Goal: Navigation & Orientation: Find specific page/section

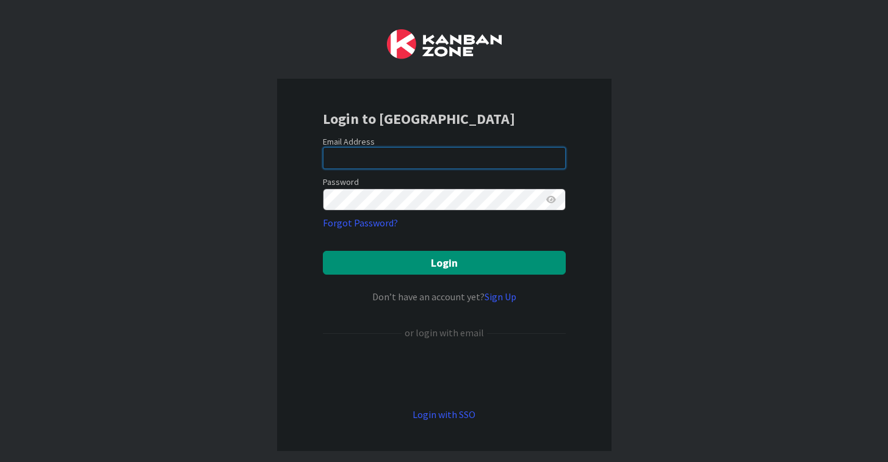
click at [361, 151] on input "email" at bounding box center [444, 158] width 243 height 22
type input "bhat.manu@northeastern.edu"
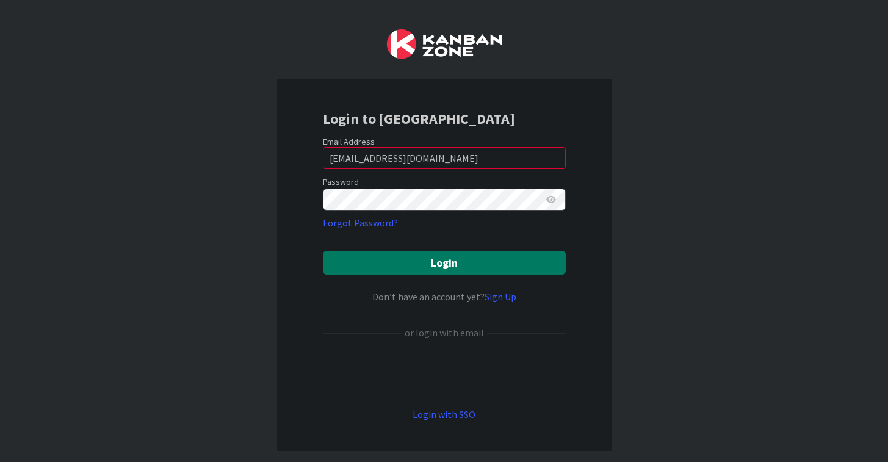
click at [437, 267] on button "Login" at bounding box center [444, 263] width 243 height 24
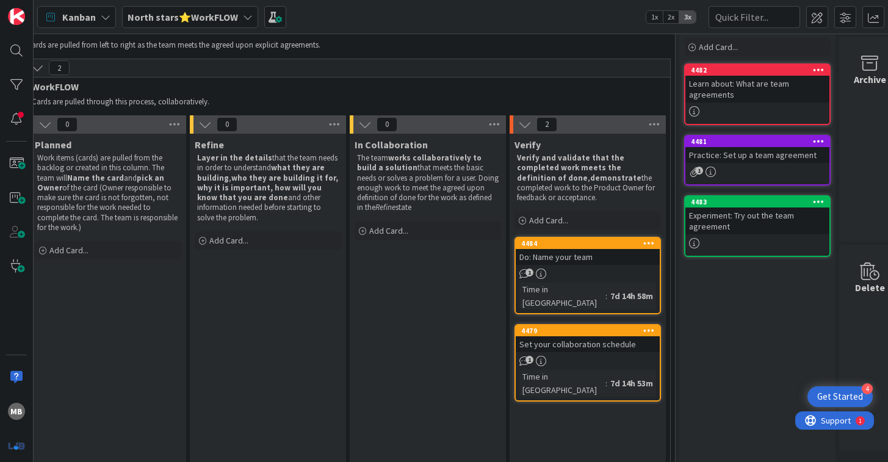
scroll to position [55, 354]
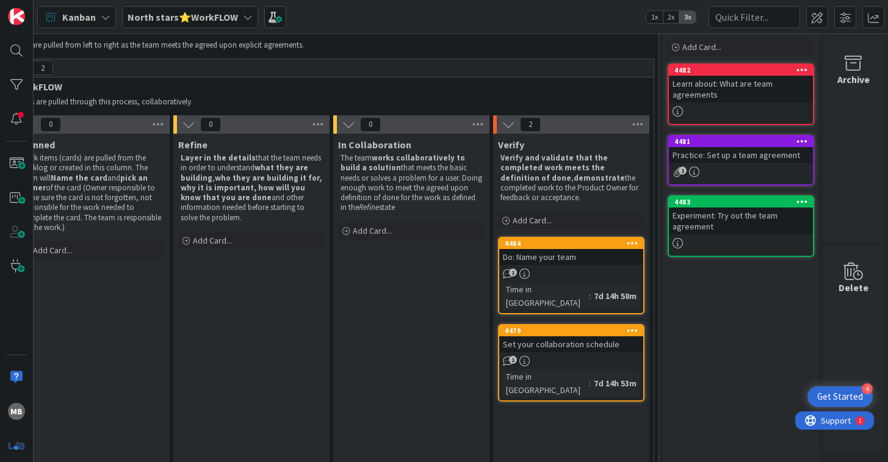
click at [683, 174] on span "1" at bounding box center [683, 171] width 8 height 8
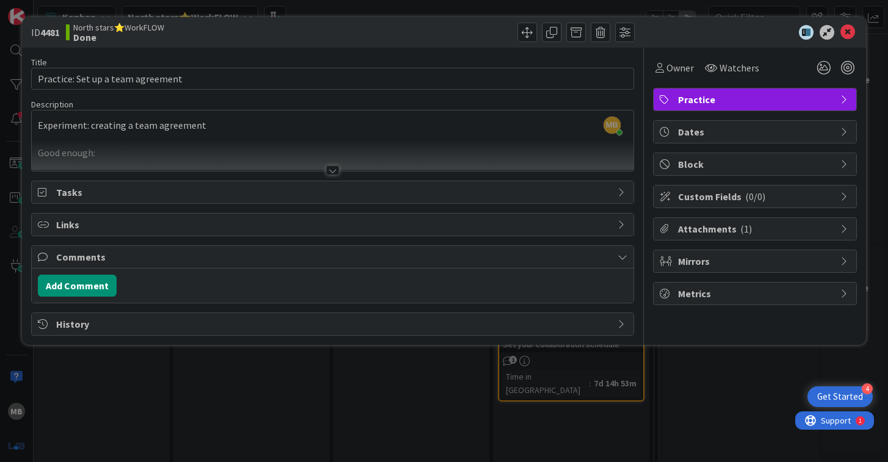
click at [727, 234] on span "Attachments ( 1 )" at bounding box center [756, 229] width 156 height 15
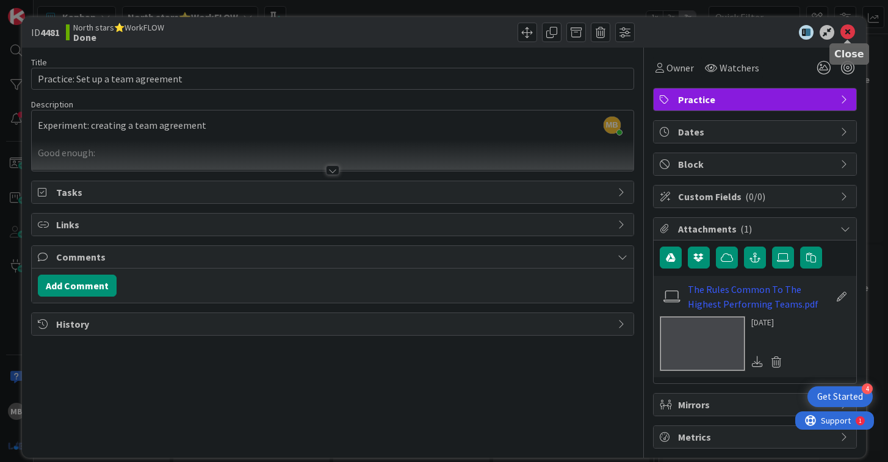
click at [847, 31] on icon at bounding box center [848, 32] width 15 height 15
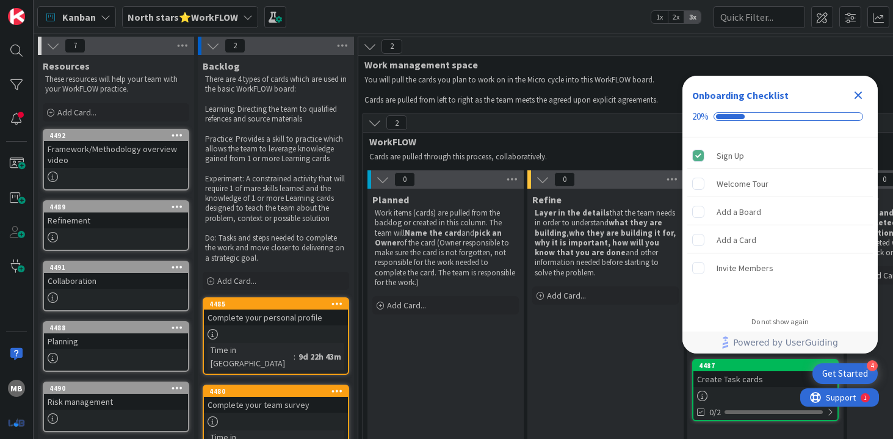
click at [191, 20] on b "North stars⭐WorkFLOW" at bounding box center [183, 17] width 111 height 12
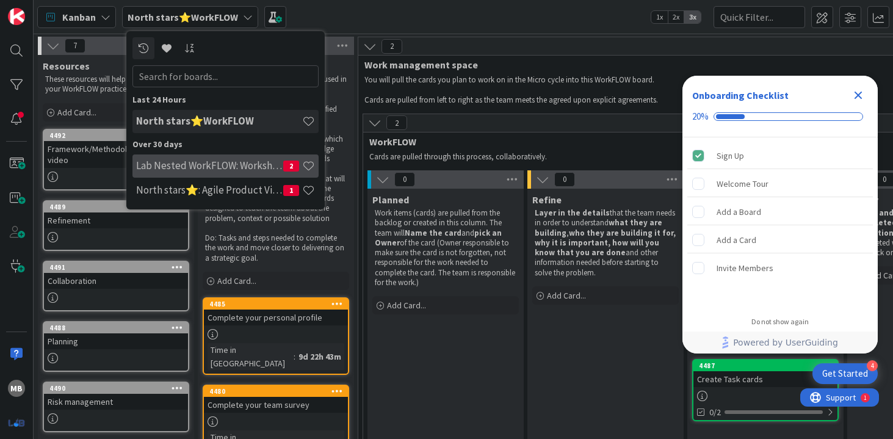
click at [208, 164] on h4 "Lab Nested WorkFLOW: Workshop" at bounding box center [209, 165] width 147 height 12
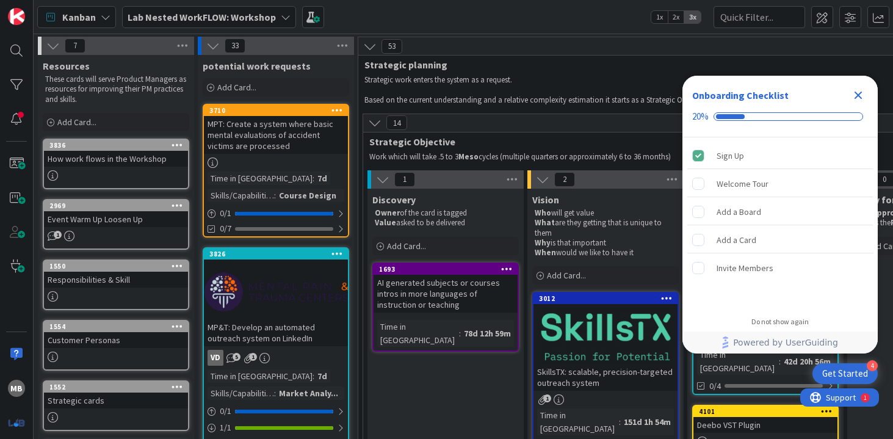
click at [857, 93] on icon "Close Checklist" at bounding box center [859, 96] width 8 height 8
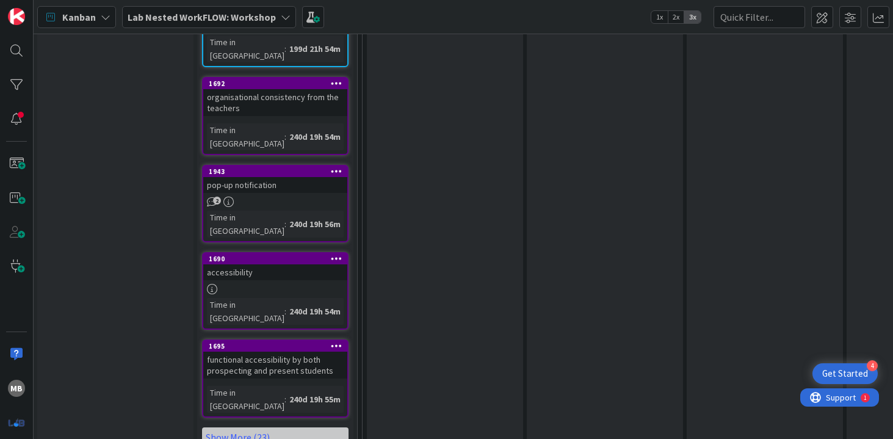
scroll to position [1037, 1]
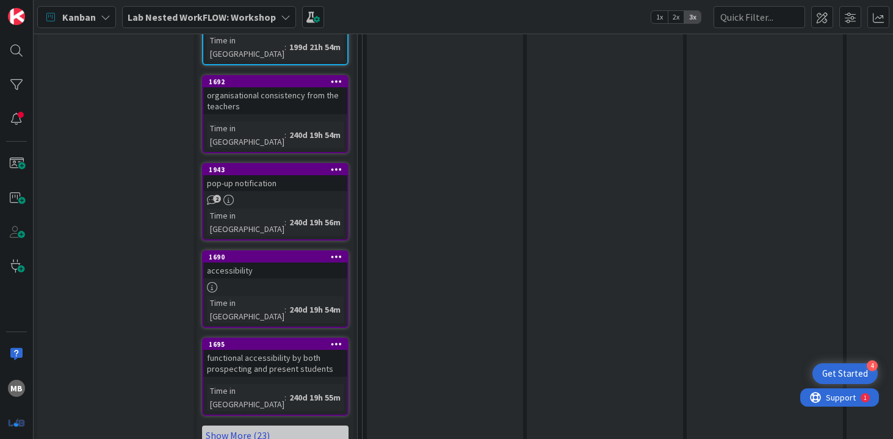
click at [228, 426] on link "Show More (23)" at bounding box center [275, 436] width 147 height 20
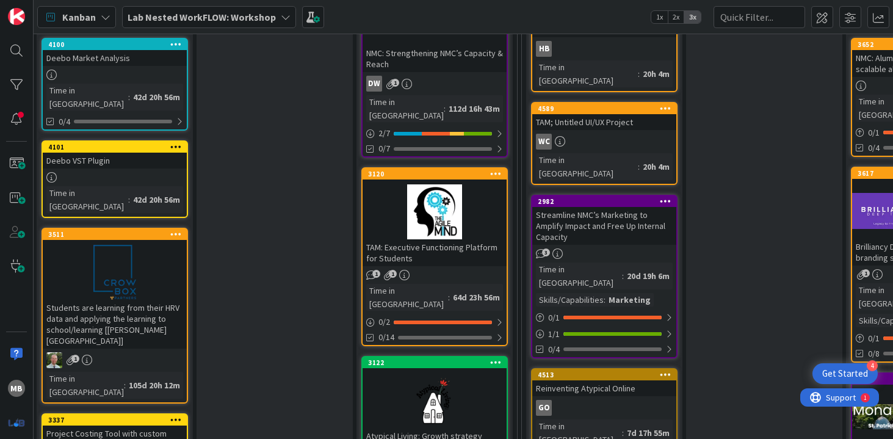
scroll to position [266, 651]
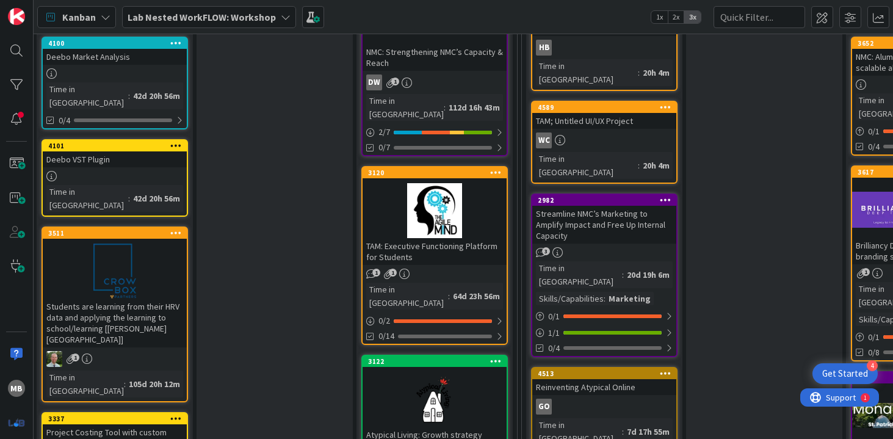
click at [433, 269] on div "1 1" at bounding box center [435, 274] width 144 height 10
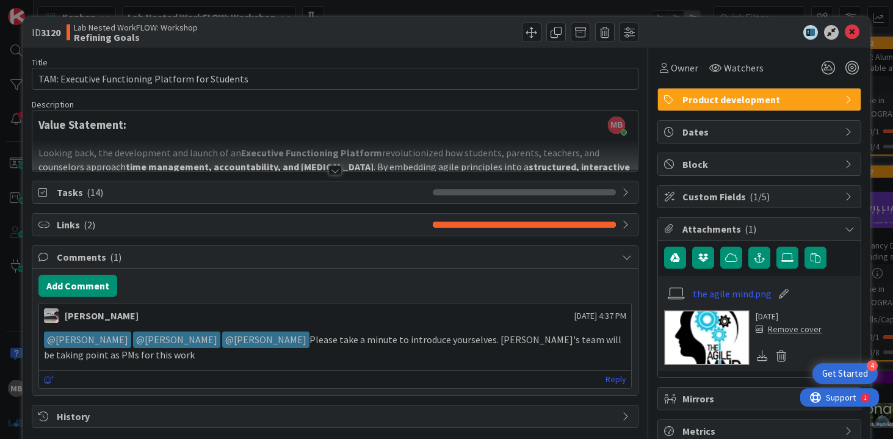
click at [335, 174] on div at bounding box center [335, 170] width 13 height 10
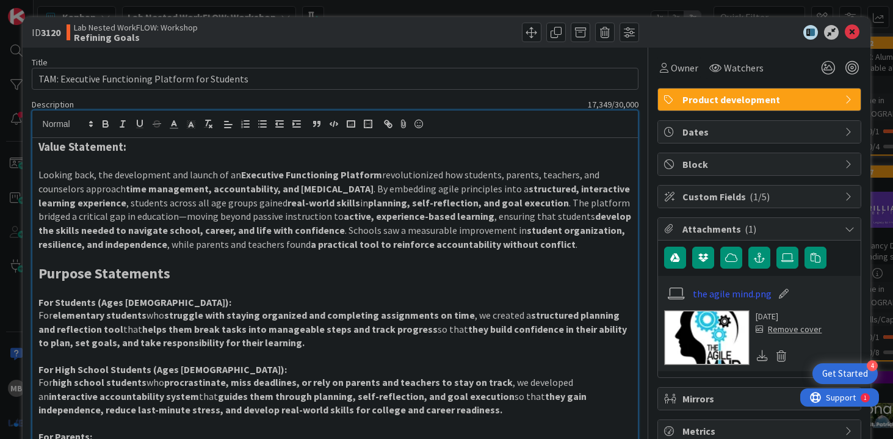
click at [854, 27] on icon at bounding box center [852, 32] width 15 height 15
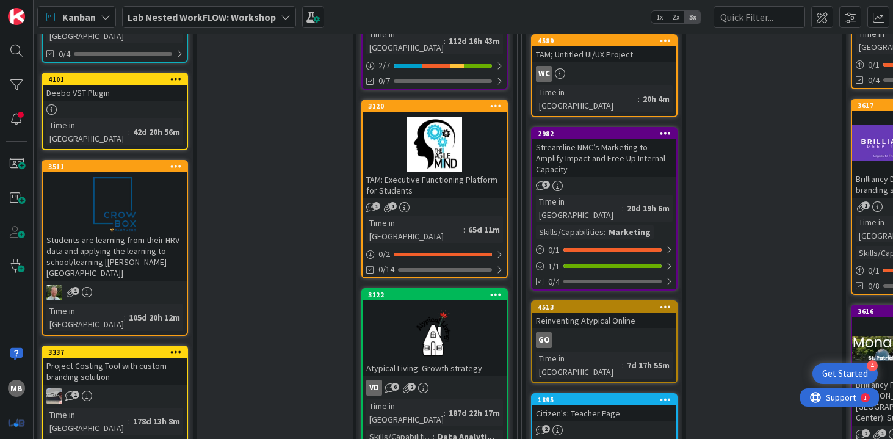
scroll to position [374, 651]
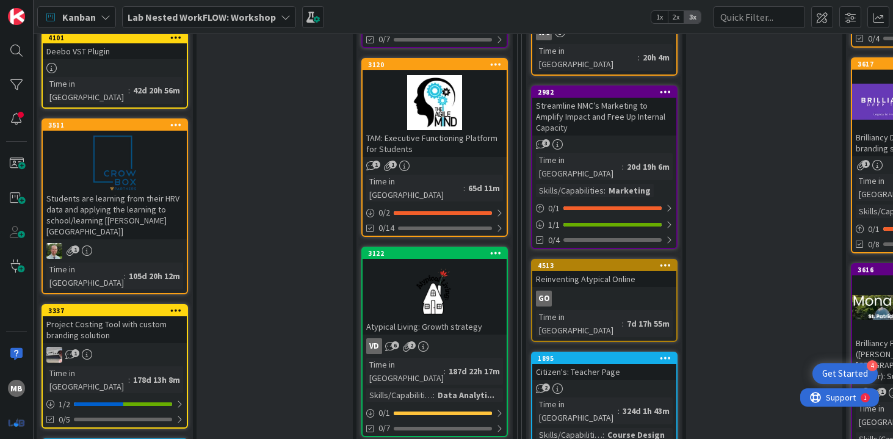
click at [446, 131] on div "TAM: Executive Functioning Platform for Students" at bounding box center [435, 143] width 144 height 27
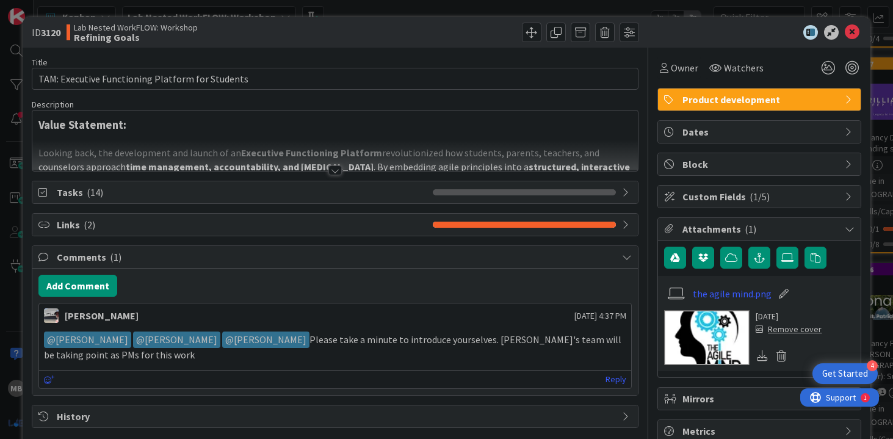
click at [335, 170] on div at bounding box center [335, 170] width 13 height 10
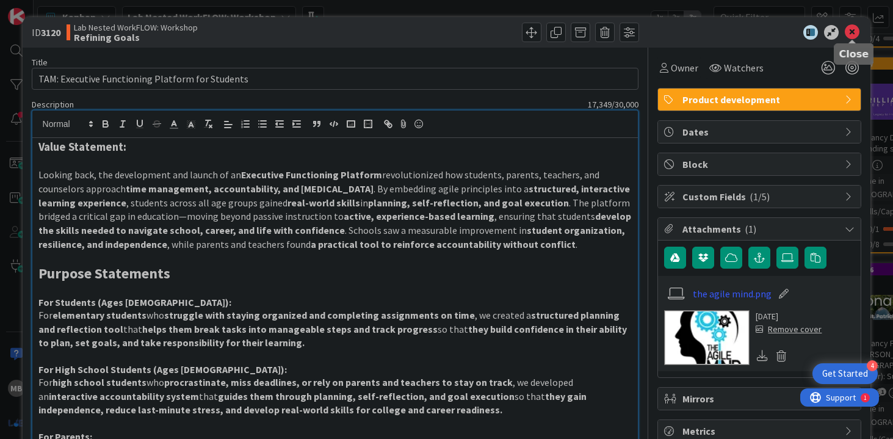
click at [855, 34] on icon at bounding box center [852, 32] width 15 height 15
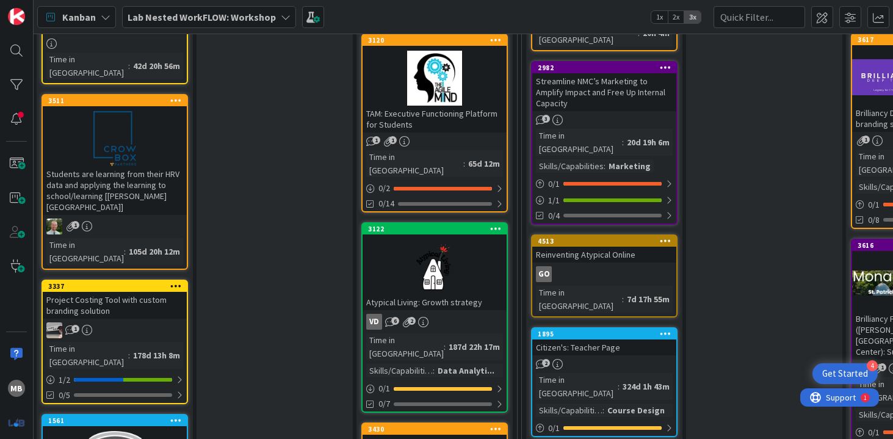
click at [429, 264] on div at bounding box center [435, 266] width 144 height 55
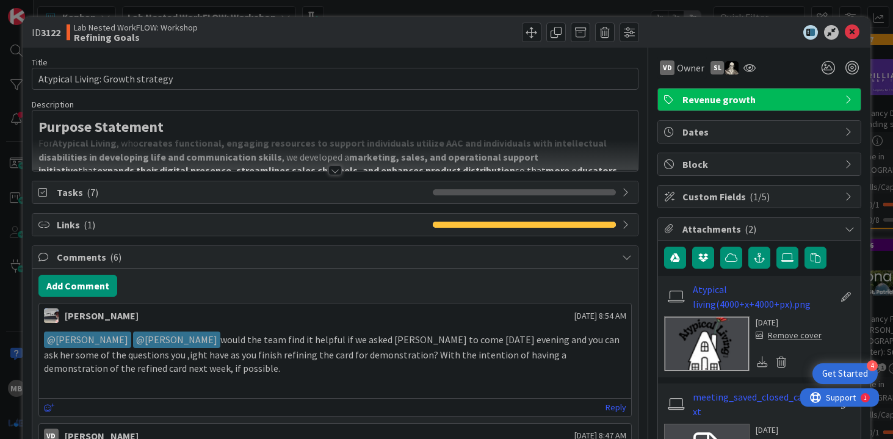
click at [337, 168] on div at bounding box center [335, 170] width 13 height 10
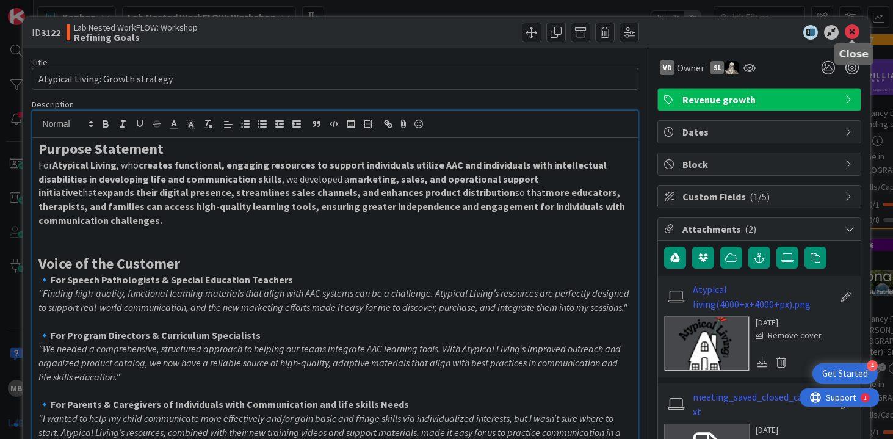
click at [851, 32] on icon at bounding box center [852, 32] width 15 height 15
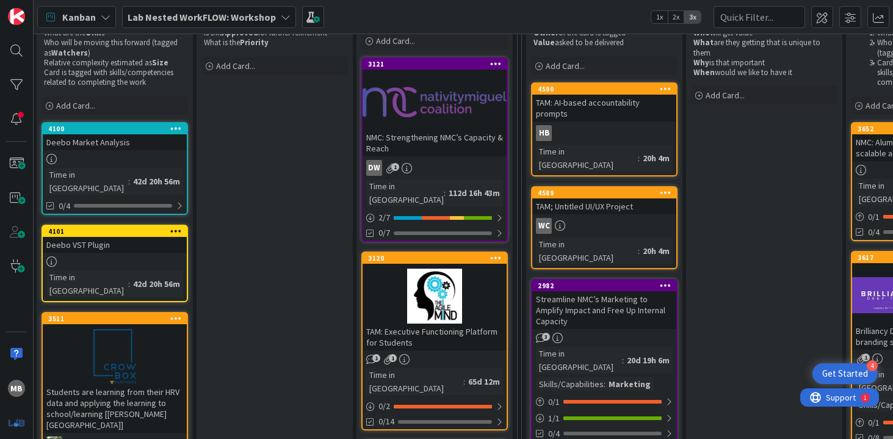
scroll to position [177, 651]
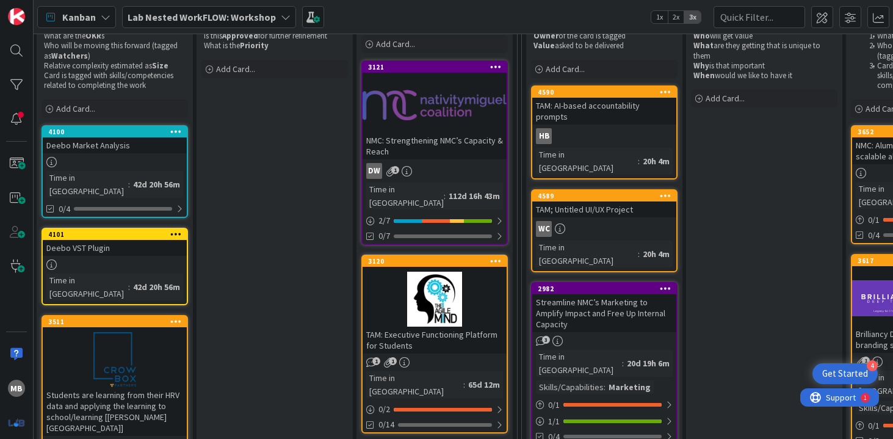
click at [476, 142] on div "NMC: Strengthening NMC’s Capacity & Reach" at bounding box center [435, 145] width 144 height 27
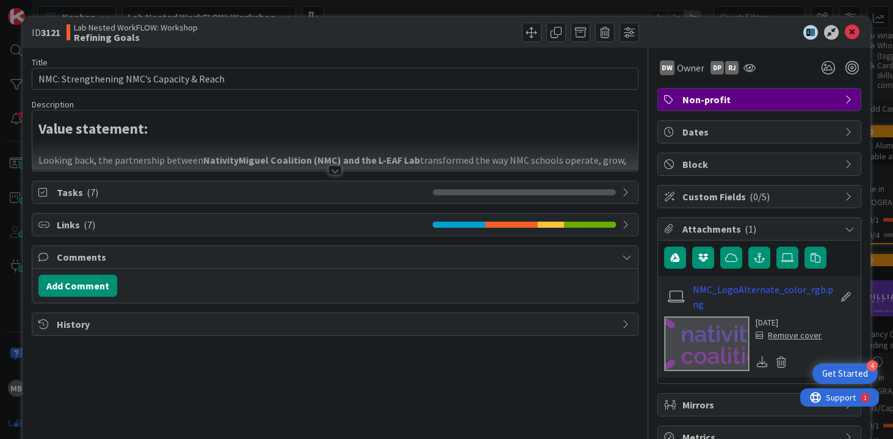
click at [338, 171] on div at bounding box center [335, 170] width 13 height 10
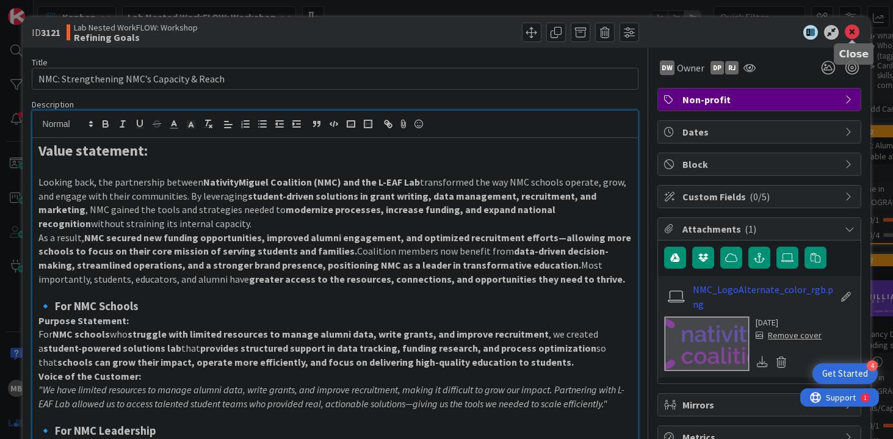
click at [849, 29] on icon at bounding box center [852, 32] width 15 height 15
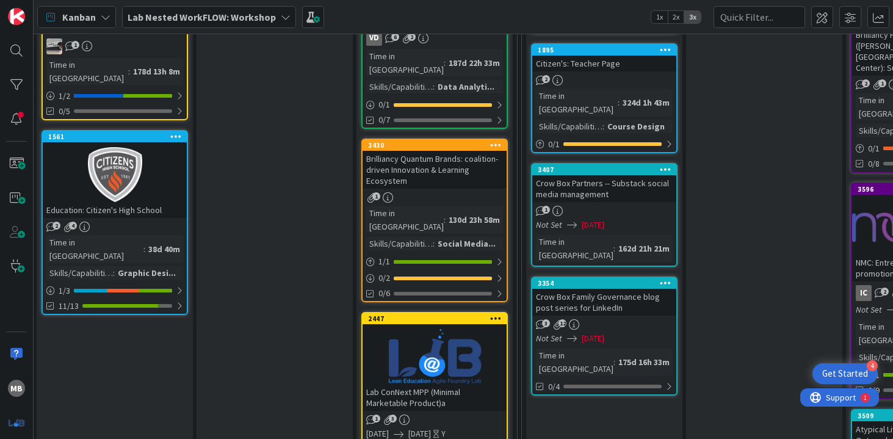
scroll to position [694, 651]
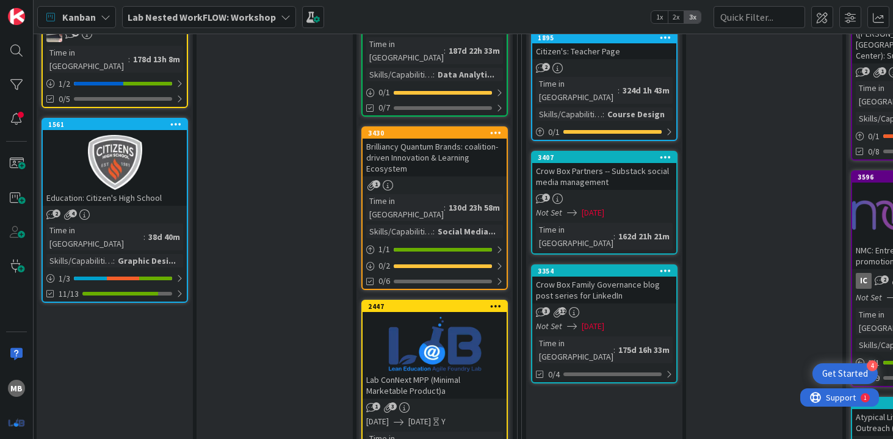
click at [446, 139] on div "Brilliancy Quantum Brands: coalition-driven Innovation & Learning Ecosystem" at bounding box center [435, 158] width 144 height 38
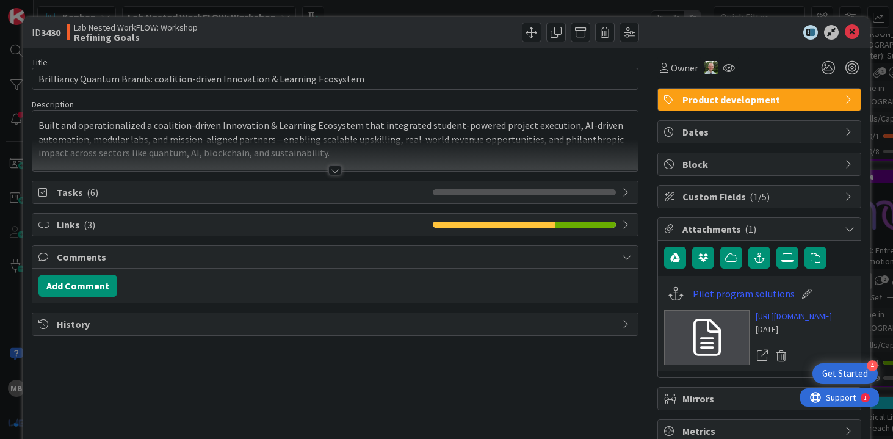
click at [335, 172] on div at bounding box center [335, 170] width 13 height 10
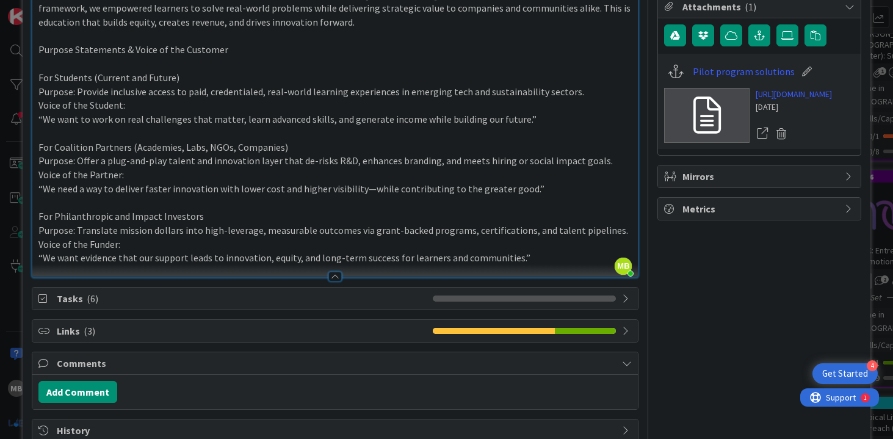
scroll to position [252, 0]
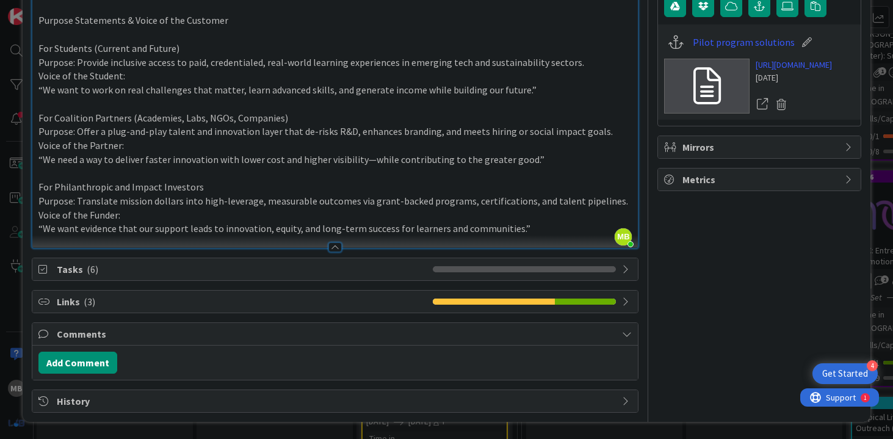
click at [65, 274] on span "Tasks ( 6 )" at bounding box center [242, 269] width 371 height 15
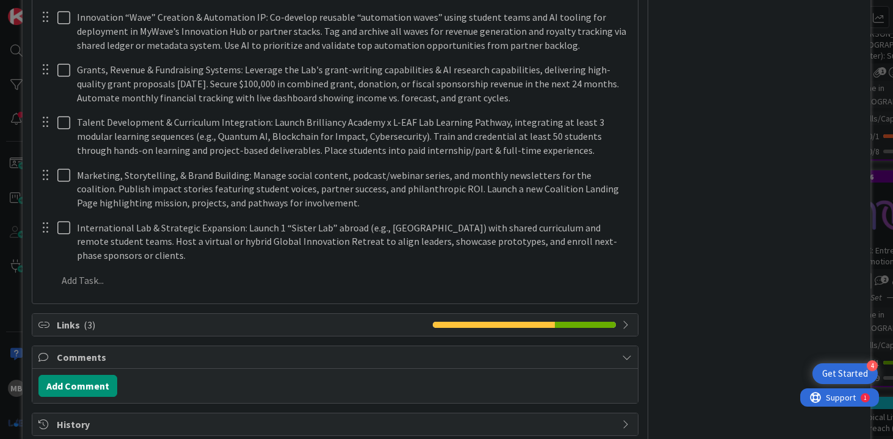
scroll to position [652, 0]
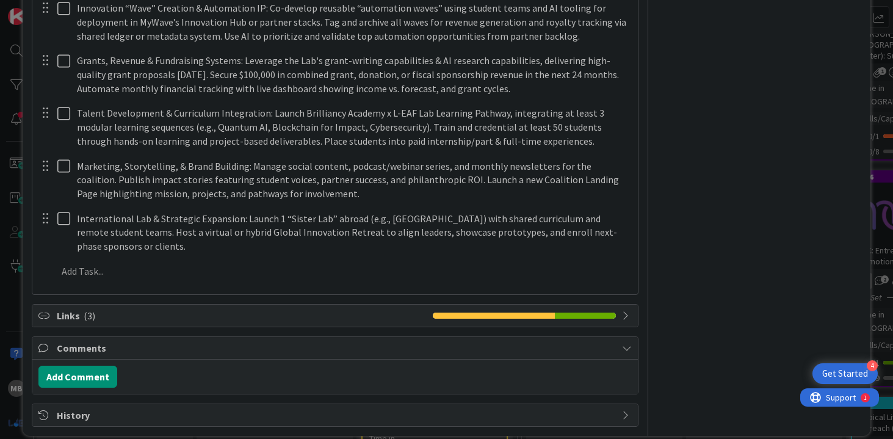
click at [92, 310] on span "( 3 )" at bounding box center [90, 316] width 12 height 12
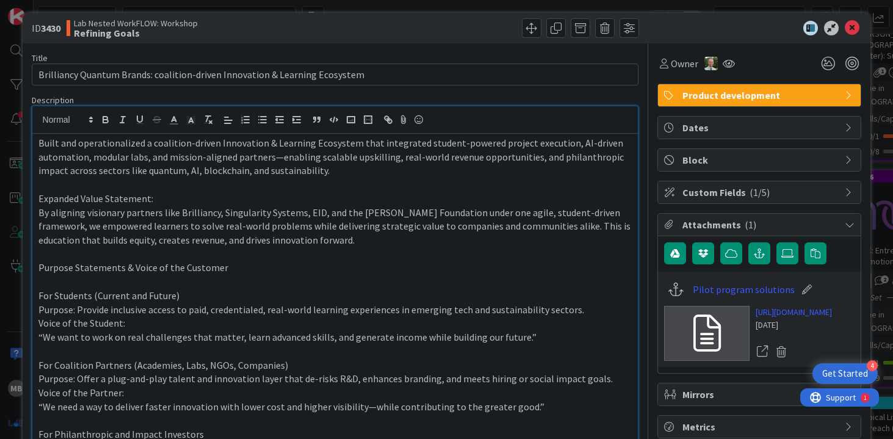
scroll to position [0, 0]
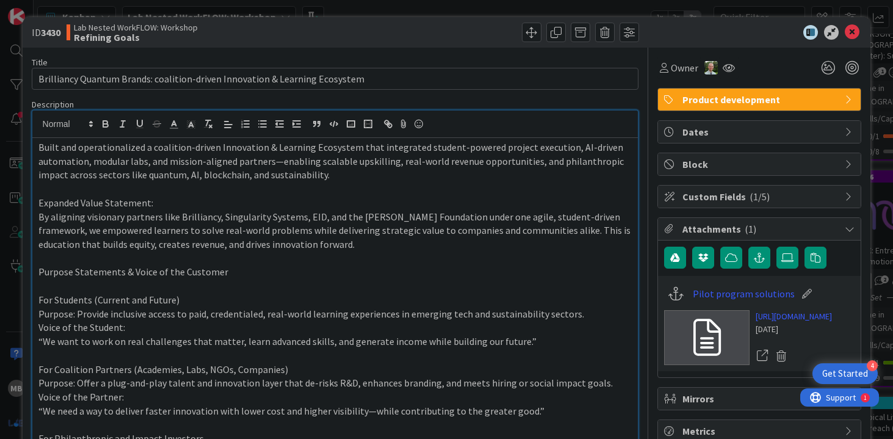
click at [849, 231] on icon at bounding box center [850, 229] width 10 height 10
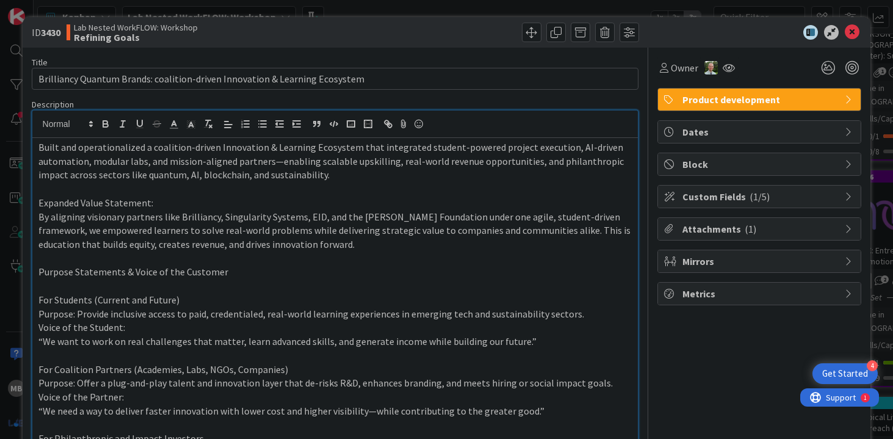
click at [848, 231] on icon at bounding box center [850, 229] width 10 height 10
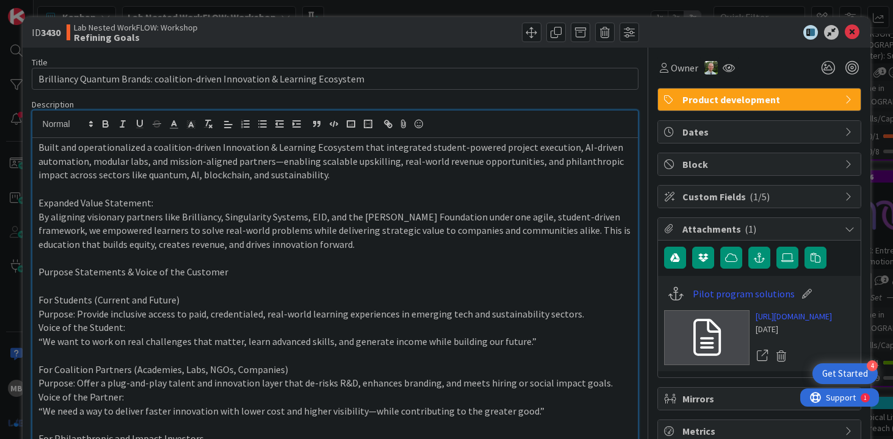
click at [846, 193] on icon at bounding box center [850, 197] width 10 height 10
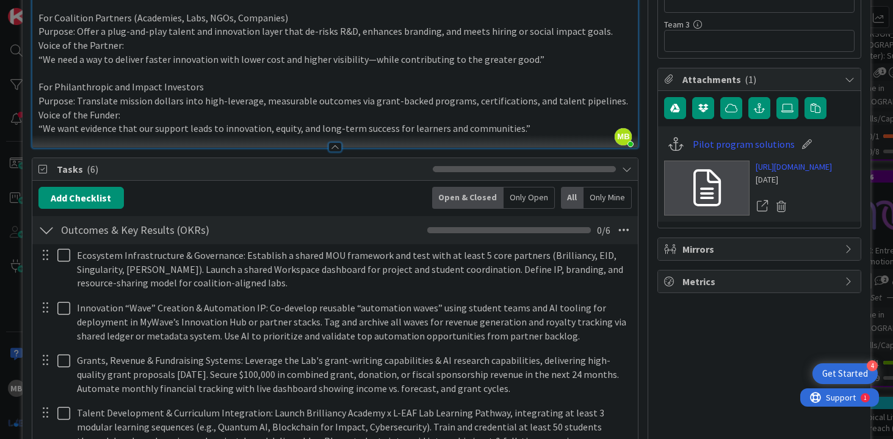
scroll to position [354, 0]
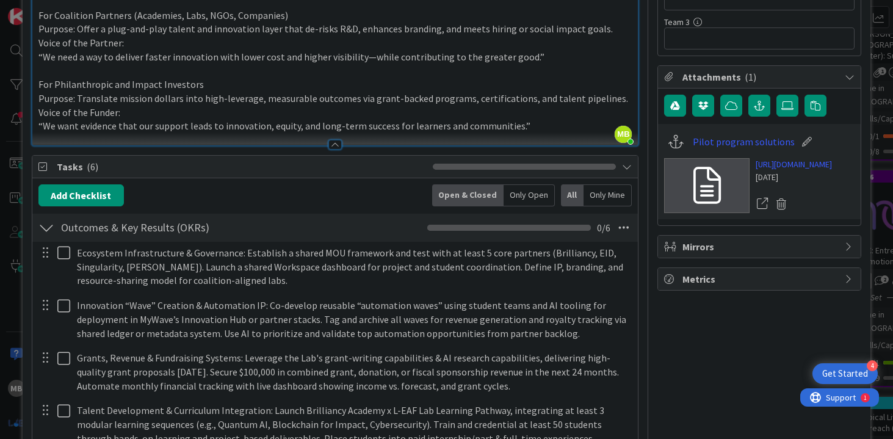
click at [796, 286] on span "Metrics" at bounding box center [761, 279] width 156 height 15
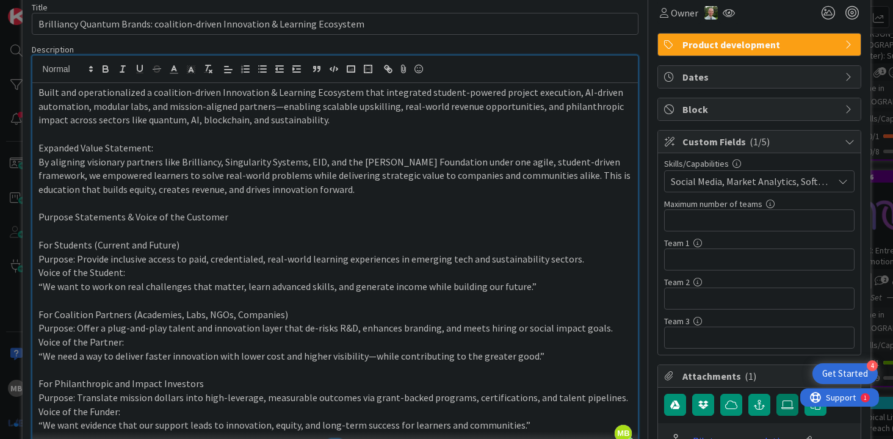
scroll to position [0, 0]
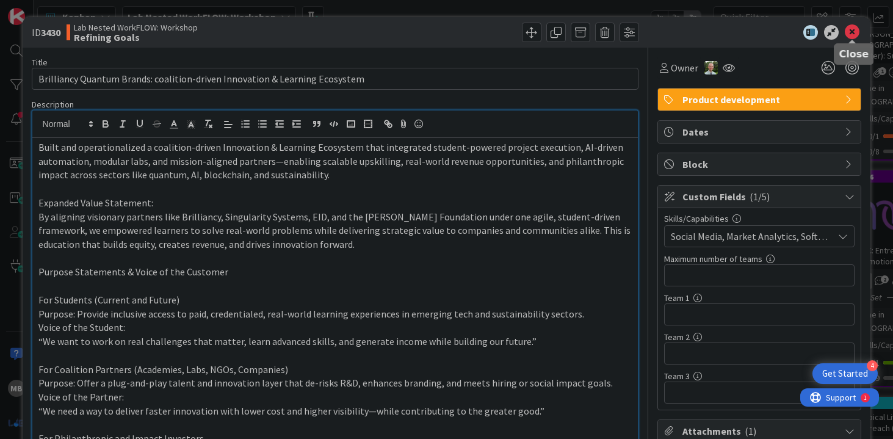
click at [853, 32] on icon at bounding box center [852, 32] width 15 height 15
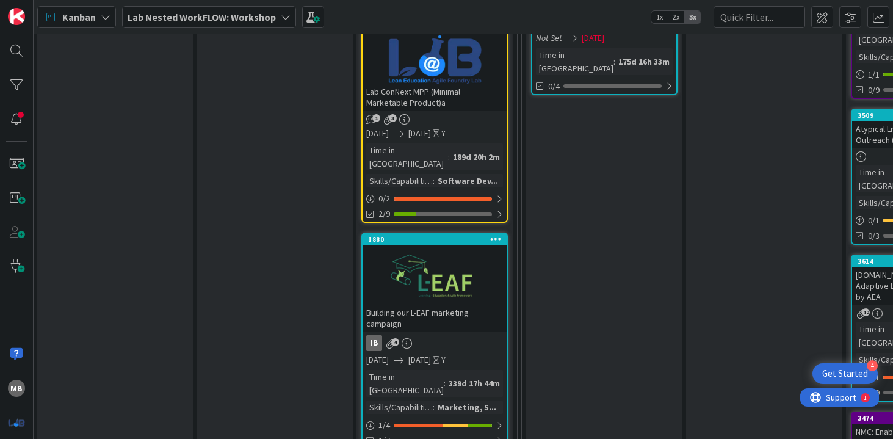
scroll to position [954, 651]
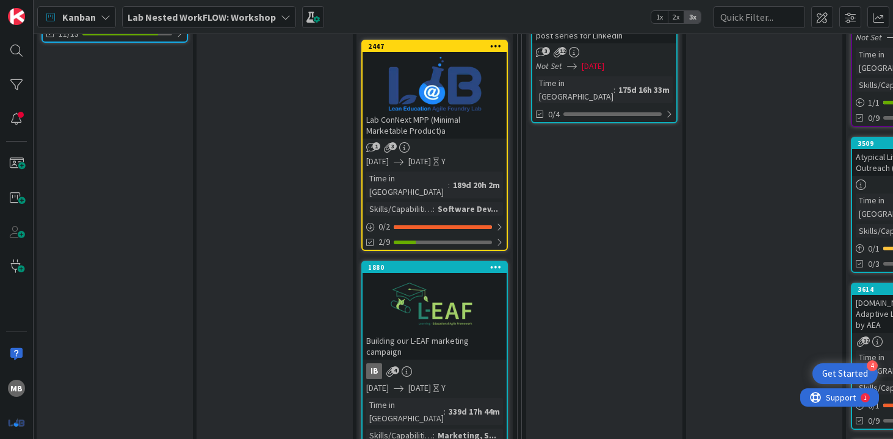
click at [431, 278] on div at bounding box center [435, 305] width 144 height 55
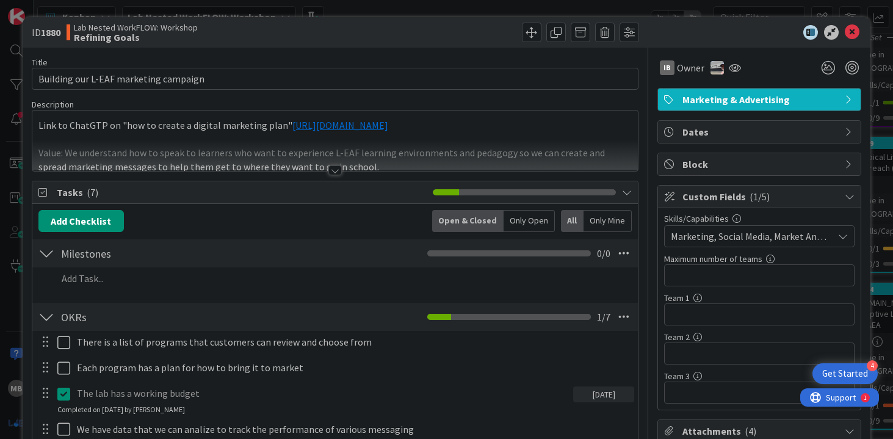
click at [332, 171] on div at bounding box center [335, 170] width 13 height 10
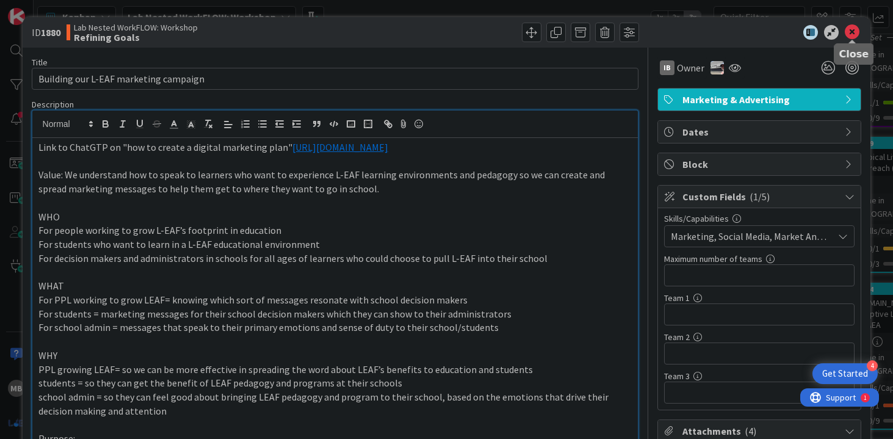
click at [852, 33] on icon at bounding box center [852, 32] width 15 height 15
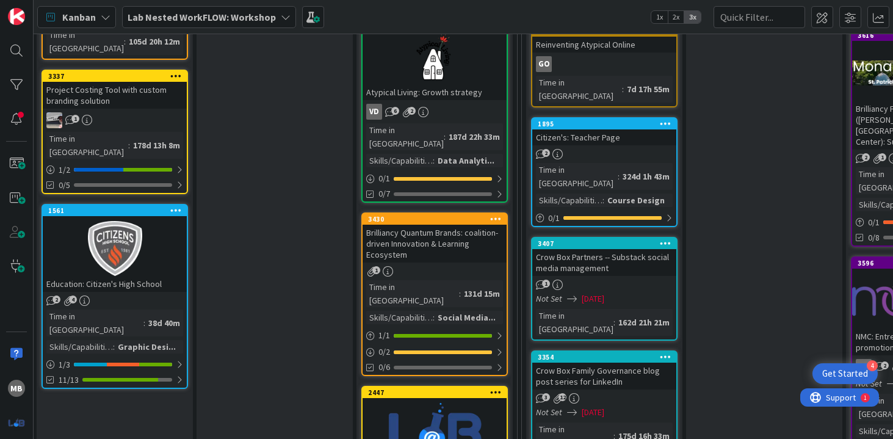
scroll to position [591, 651]
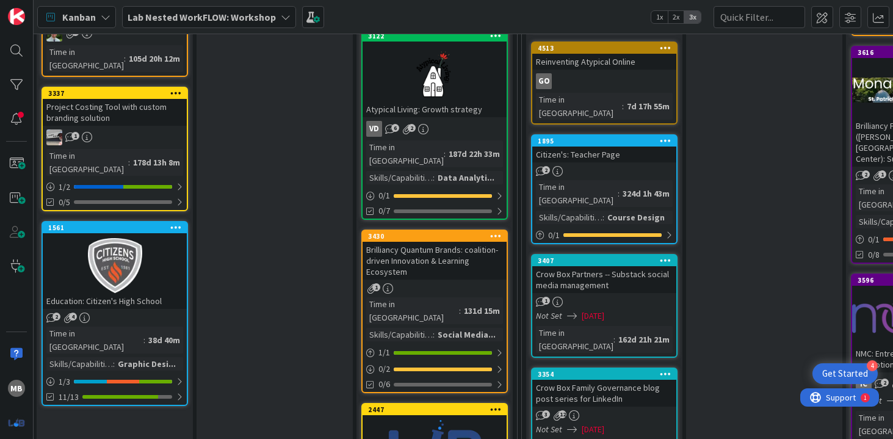
click at [442, 242] on div "Brilliancy Quantum Brands: coalition-driven Innovation & Learning Ecosystem" at bounding box center [435, 261] width 144 height 38
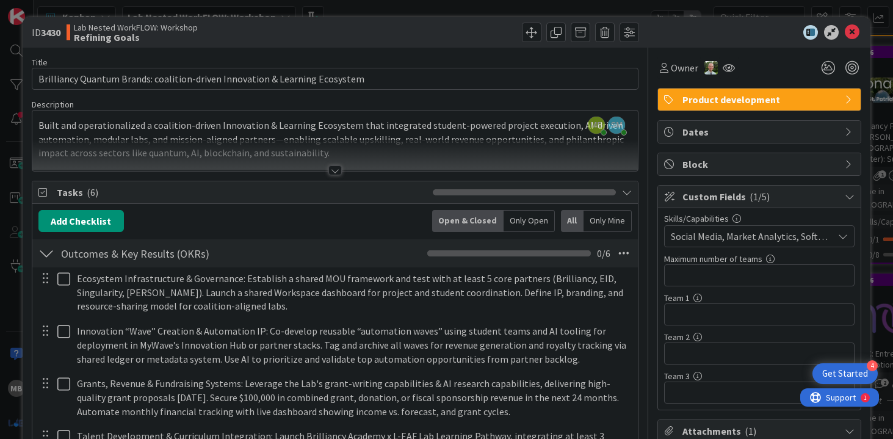
click at [330, 169] on div at bounding box center [335, 170] width 13 height 10
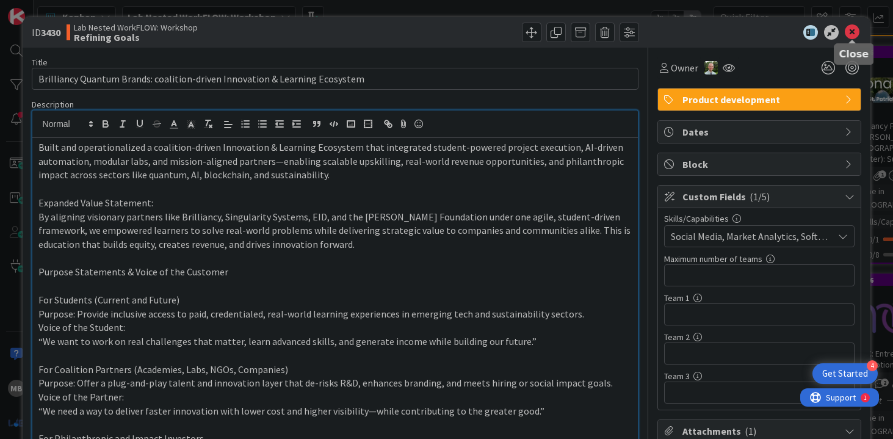
click at [855, 32] on icon at bounding box center [852, 32] width 15 height 15
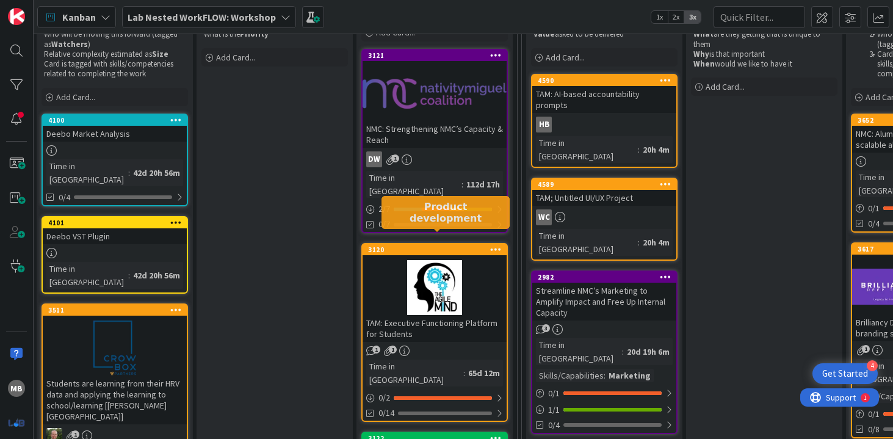
scroll to position [189, 651]
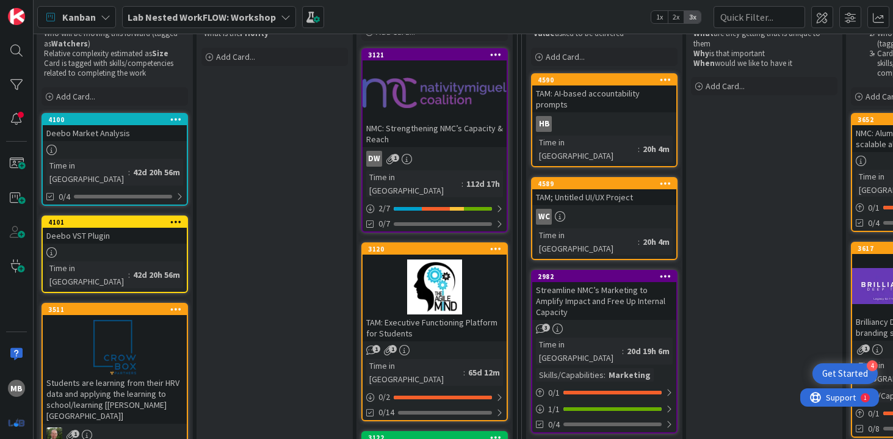
click at [421, 283] on div at bounding box center [435, 287] width 144 height 55
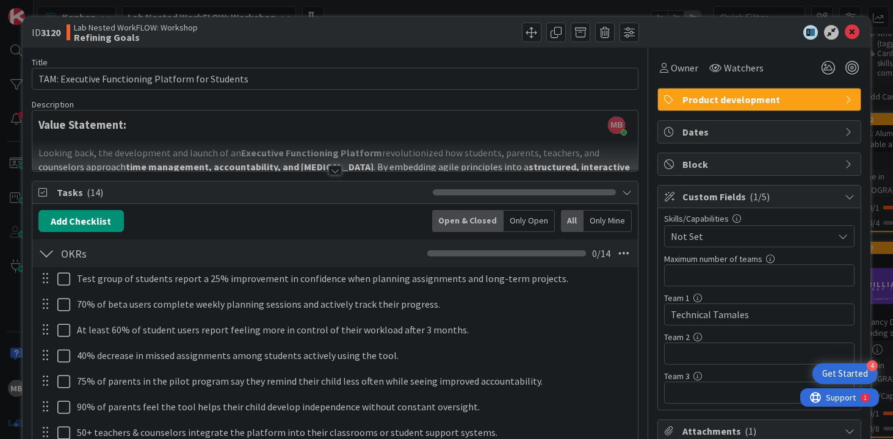
click at [337, 169] on div at bounding box center [335, 170] width 13 height 10
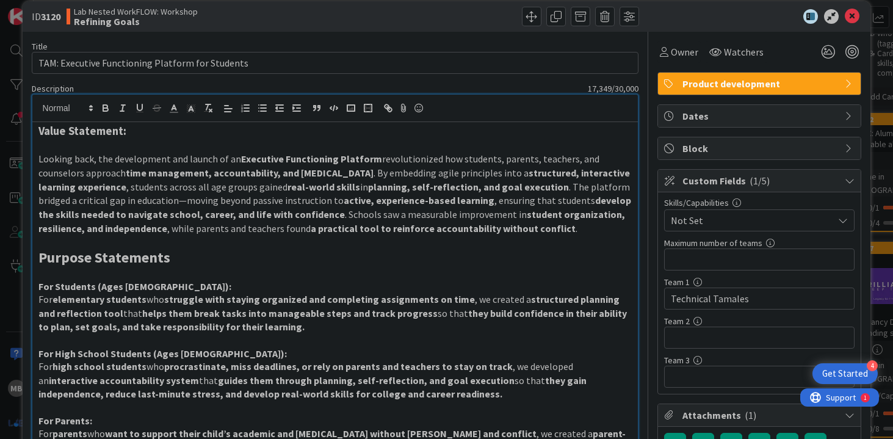
scroll to position [17, 0]
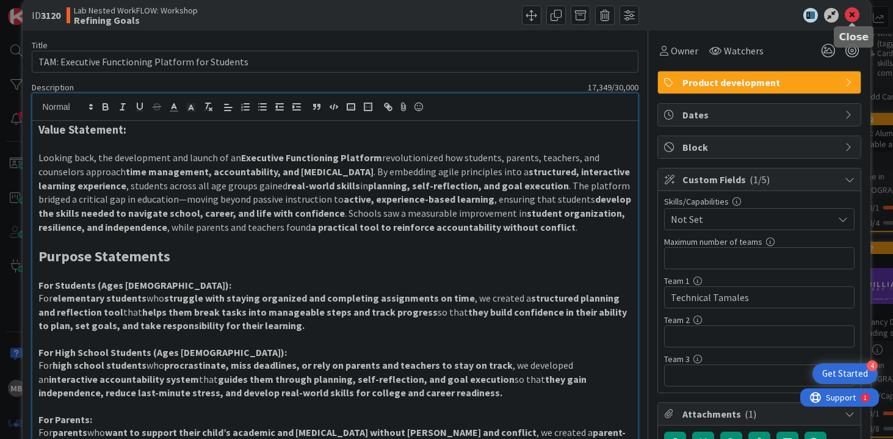
click at [856, 17] on icon at bounding box center [852, 15] width 15 height 15
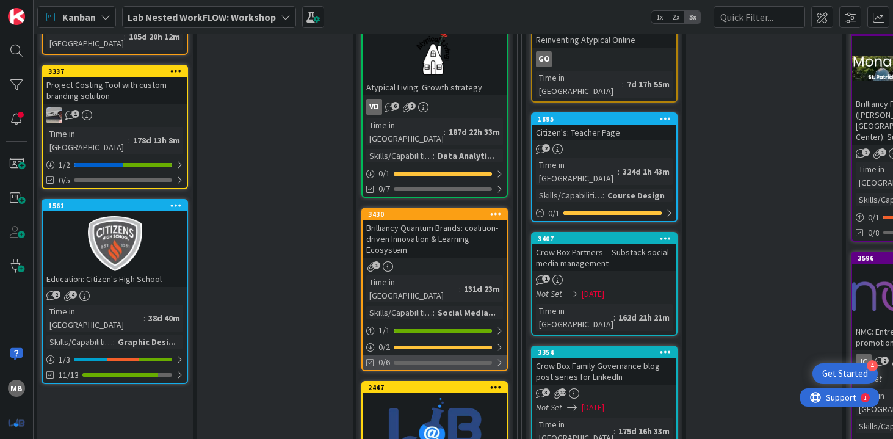
scroll to position [622, 651]
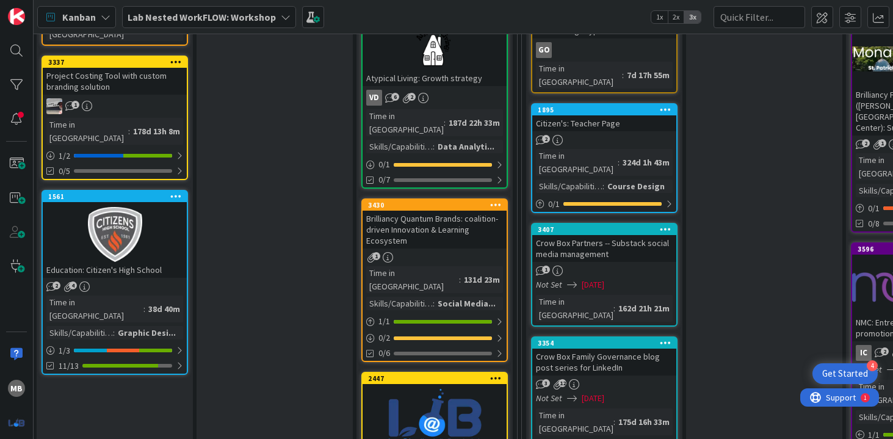
click at [441, 252] on div "1" at bounding box center [435, 257] width 144 height 10
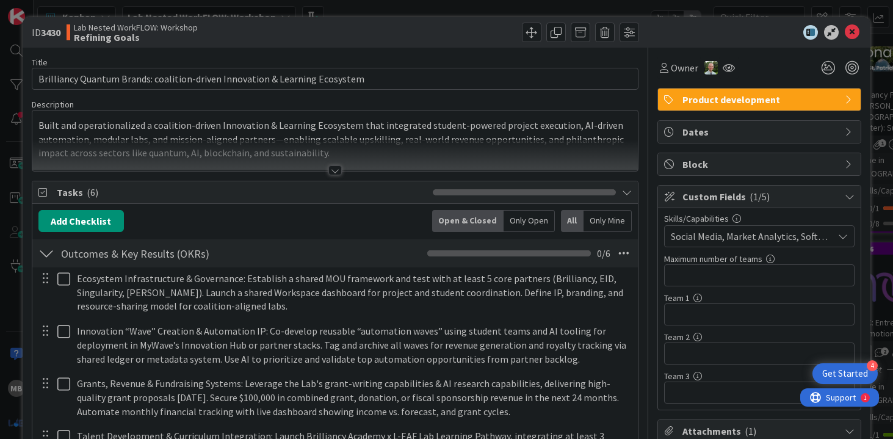
click at [330, 169] on div at bounding box center [335, 170] width 13 height 10
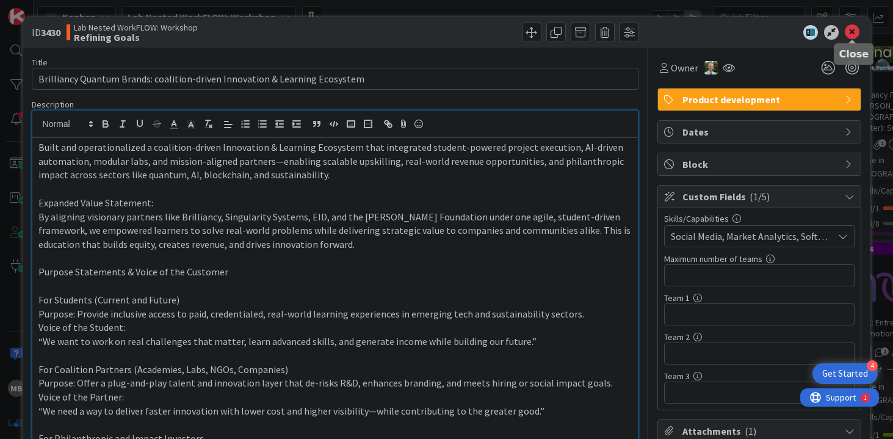
click at [852, 32] on icon at bounding box center [852, 32] width 15 height 15
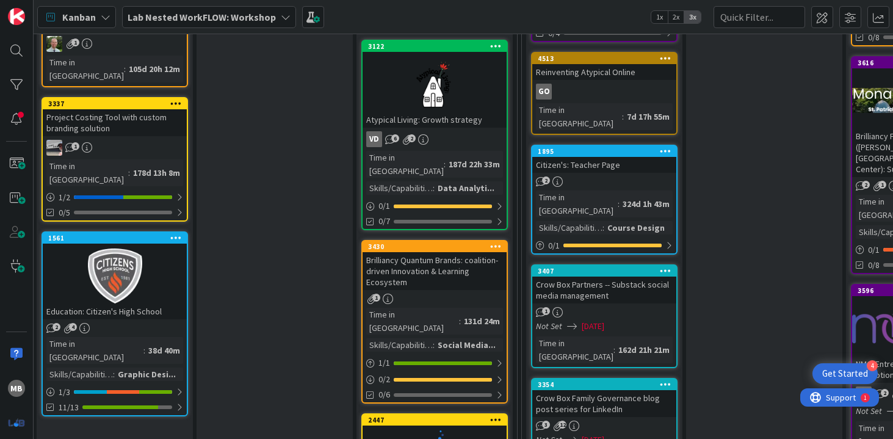
scroll to position [559, 651]
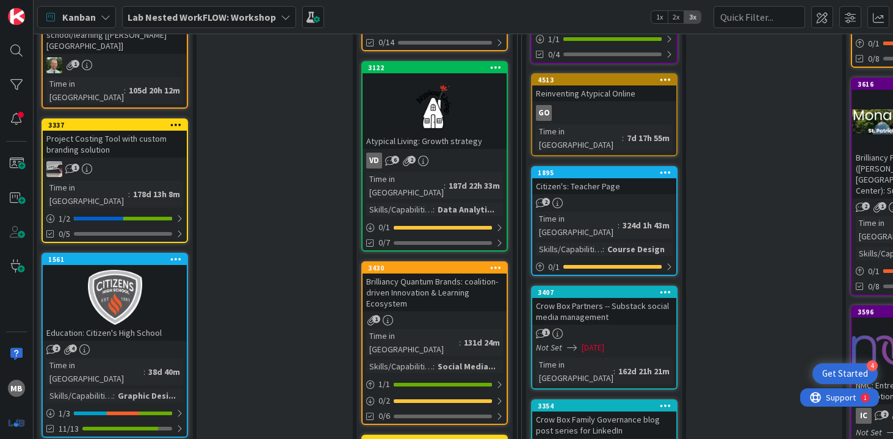
click at [451, 360] on div "Social Media..." at bounding box center [467, 366] width 64 height 13
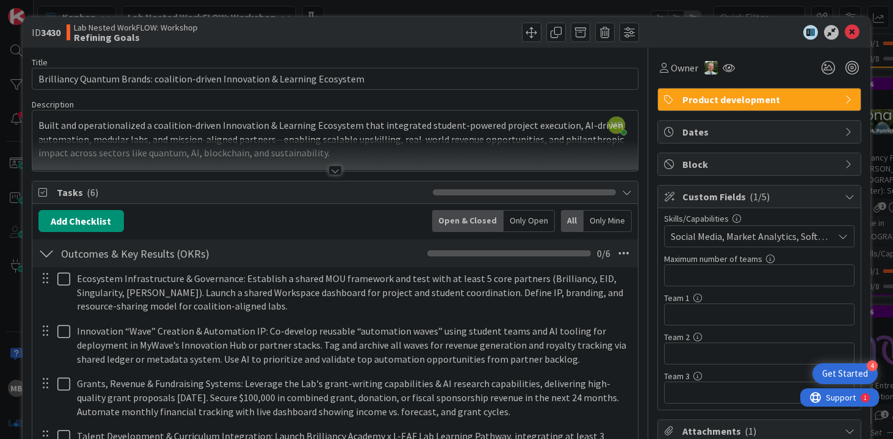
click at [334, 169] on div at bounding box center [335, 170] width 13 height 10
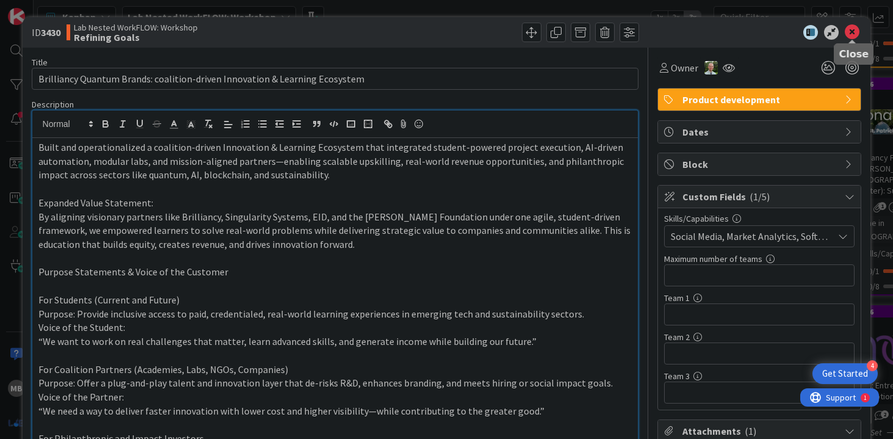
click at [853, 32] on icon at bounding box center [852, 32] width 15 height 15
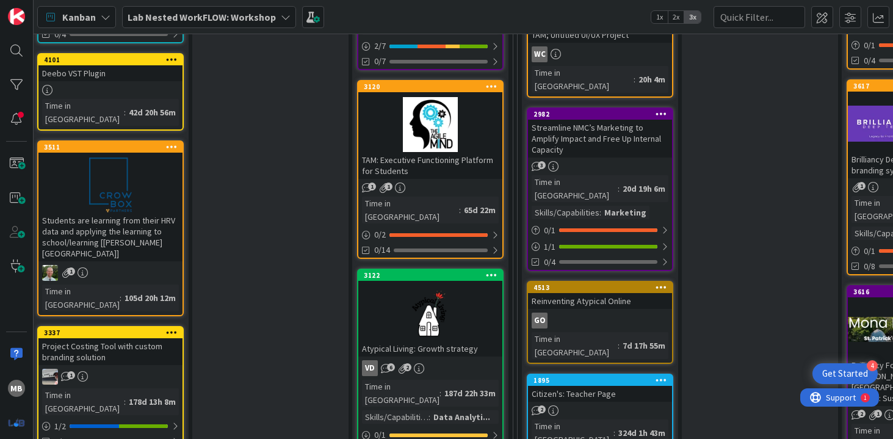
scroll to position [349, 655]
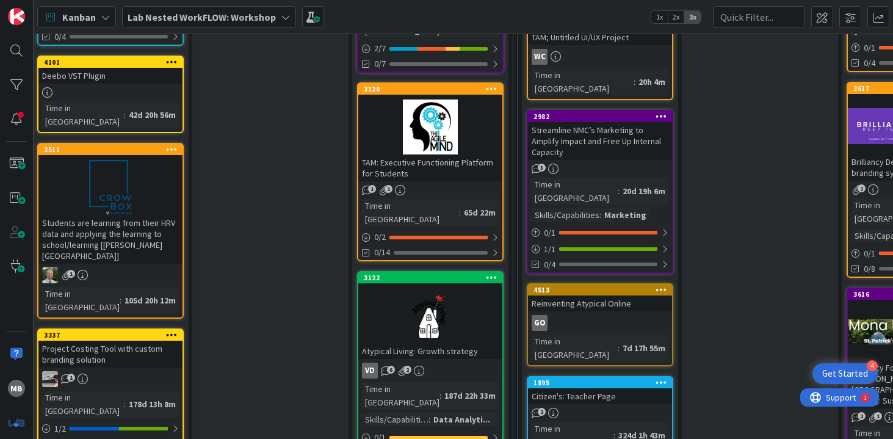
click at [416, 160] on div "TAM: Executive Functioning Platform for Students" at bounding box center [430, 167] width 144 height 27
click at [416, 160] on div "7 Resources These cards will serve Product Managers as resources for improving …" at bounding box center [464, 236] width 860 height 405
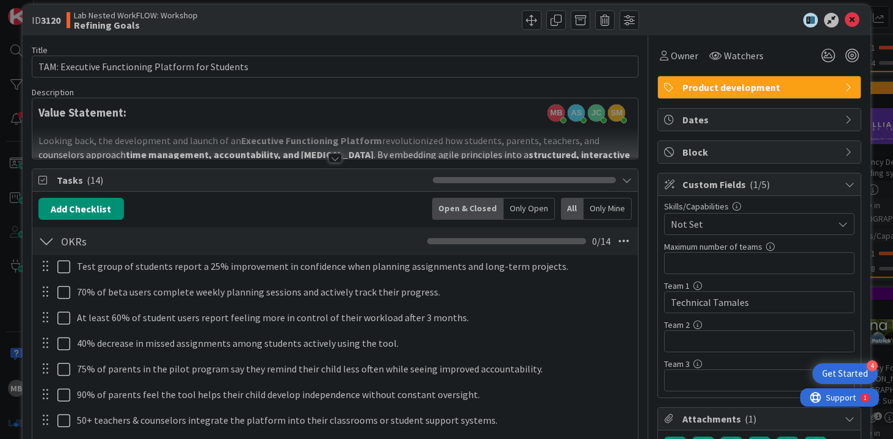
scroll to position [2, 0]
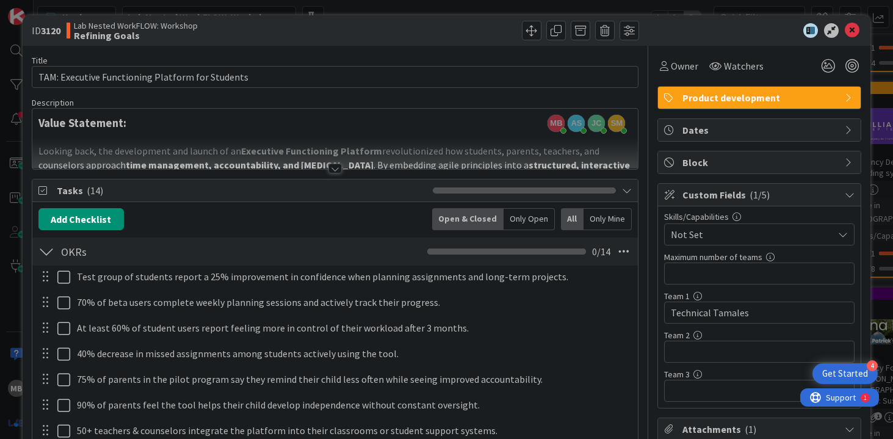
click at [340, 167] on div at bounding box center [335, 169] width 13 height 10
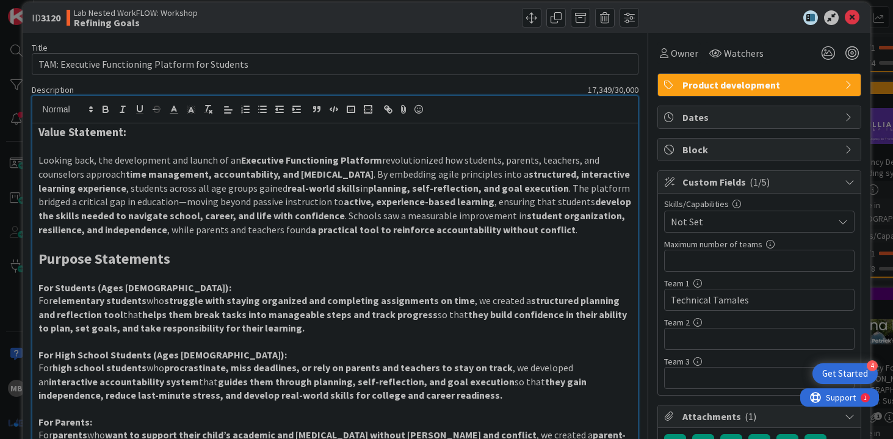
scroll to position [12, 0]
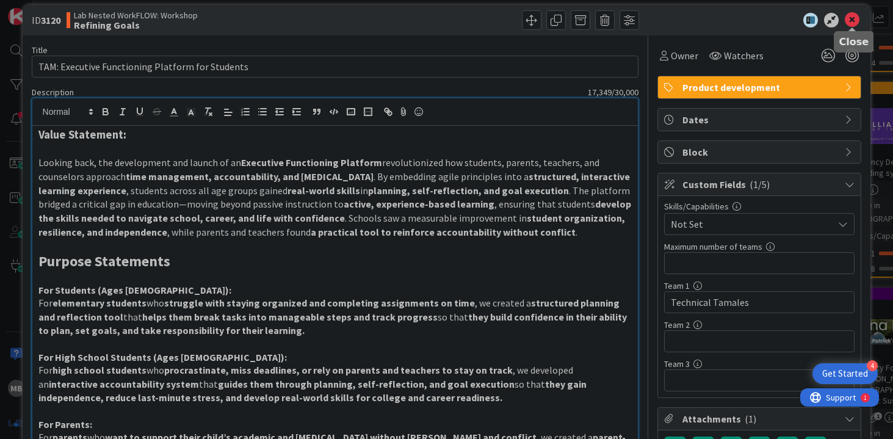
click at [852, 21] on icon at bounding box center [852, 20] width 15 height 15
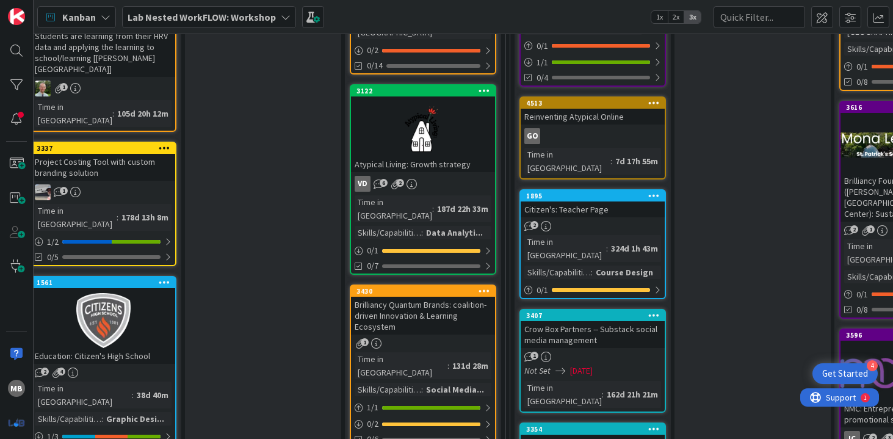
scroll to position [665, 662]
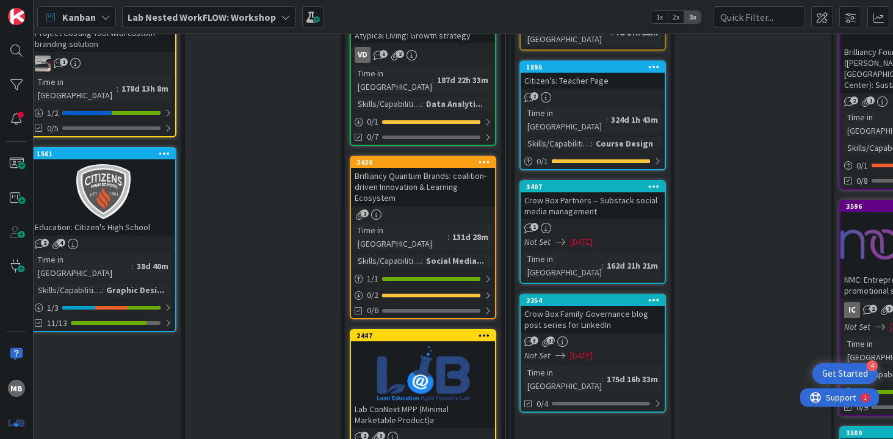
click at [438, 168] on div "Brilliancy Quantum Brands: coalition-driven Innovation & Learning Ecosystem" at bounding box center [423, 187] width 144 height 38
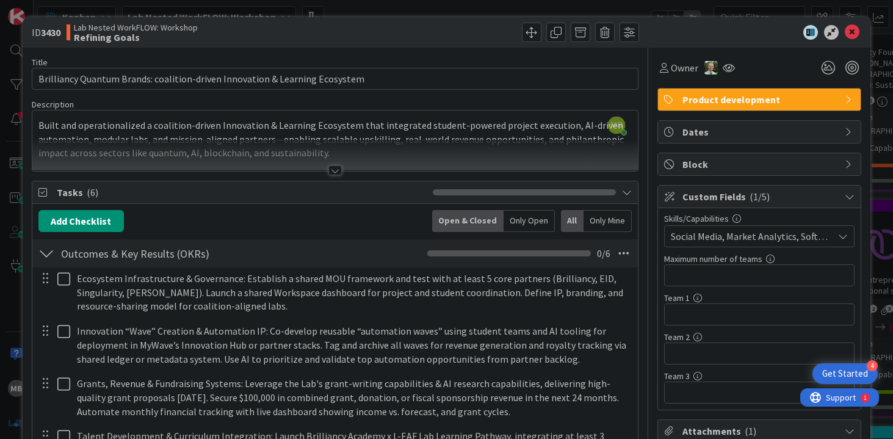
click at [853, 32] on icon at bounding box center [852, 32] width 15 height 15
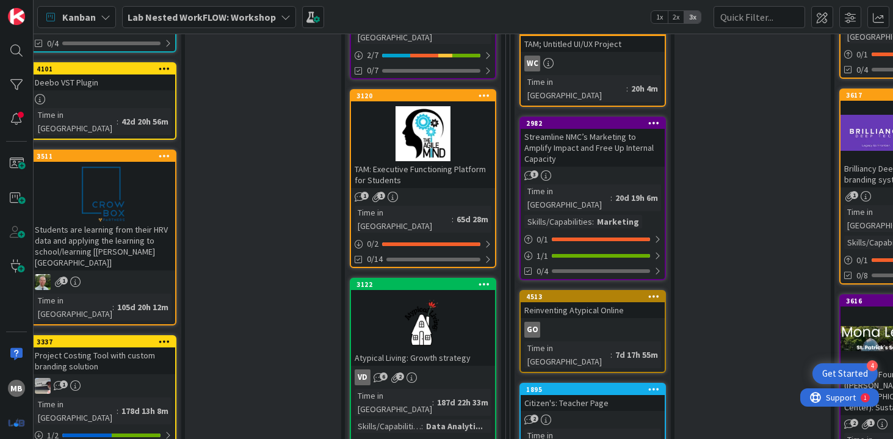
scroll to position [288, 662]
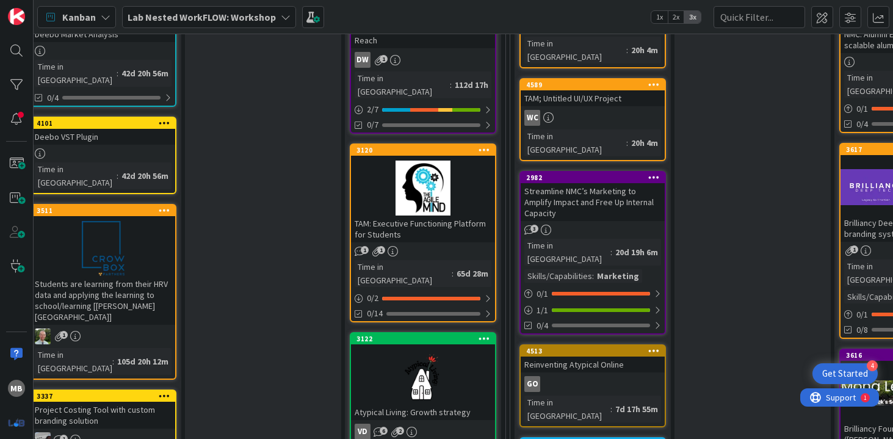
click at [445, 193] on div at bounding box center [423, 188] width 144 height 55
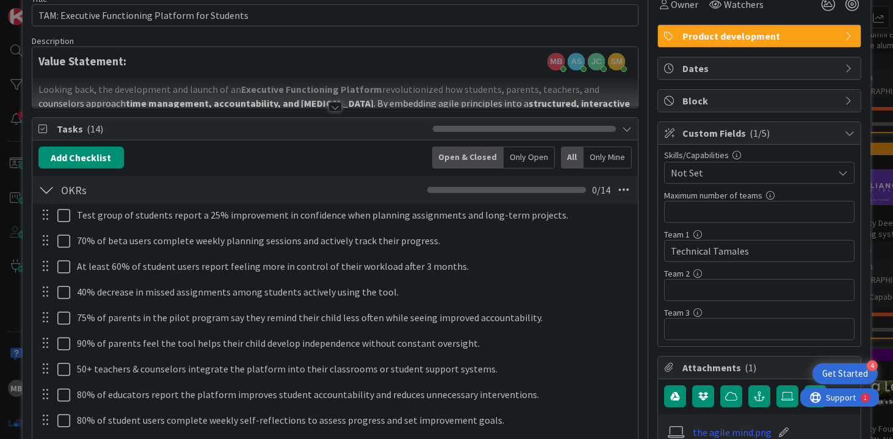
scroll to position [69, 0]
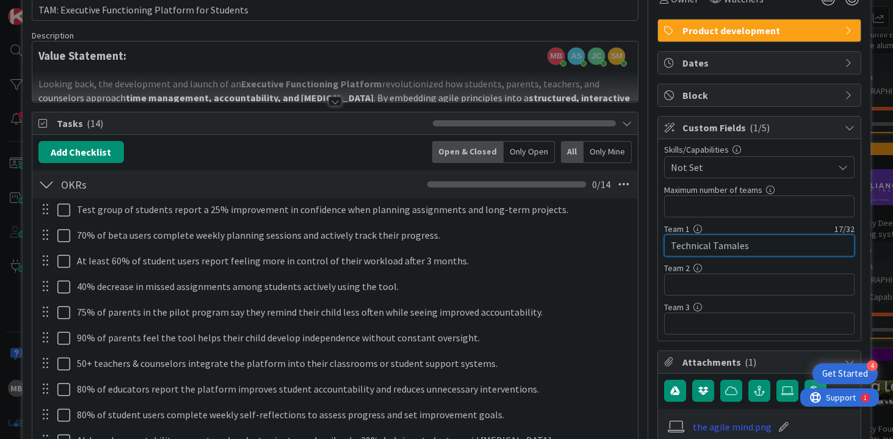
drag, startPoint x: 755, startPoint y: 248, endPoint x: 662, endPoint y: 250, distance: 92.8
click at [662, 250] on div "Skills/Capabilities Not Set Maximum number of teams 0 / 32 Team 1 17 / 32 Techn…" at bounding box center [759, 239] width 203 height 201
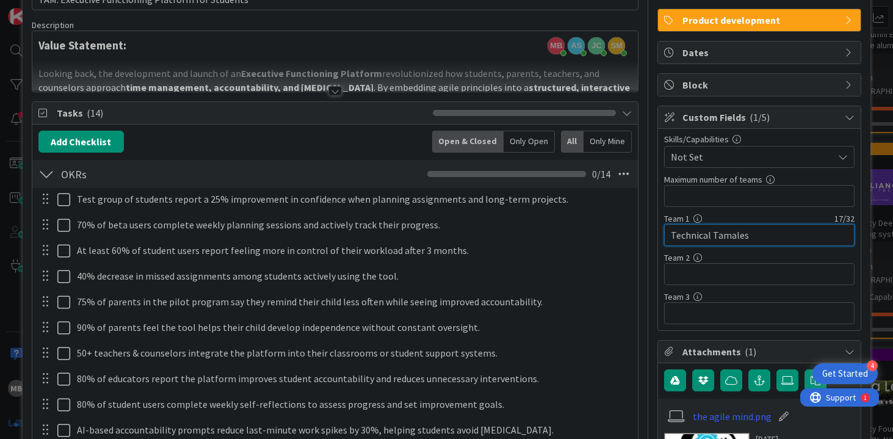
scroll to position [0, 0]
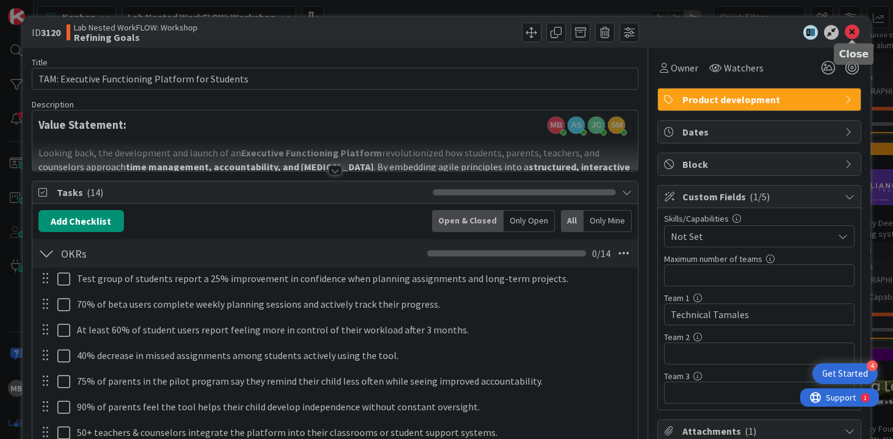
click at [852, 28] on icon at bounding box center [852, 32] width 15 height 15
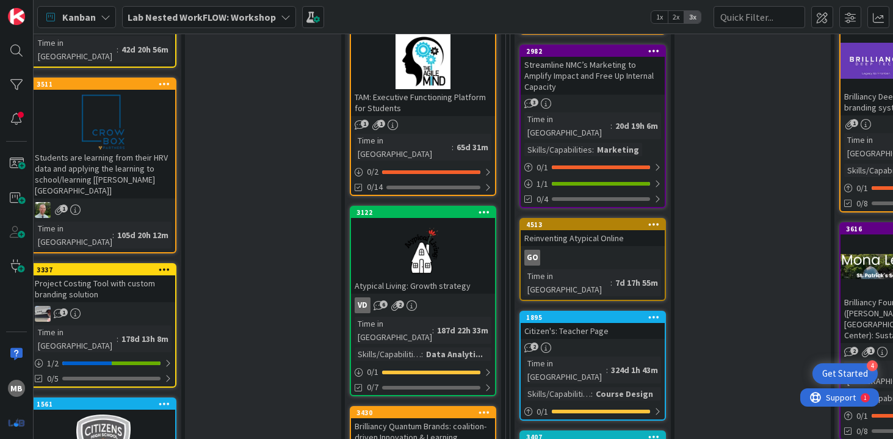
scroll to position [502, 662]
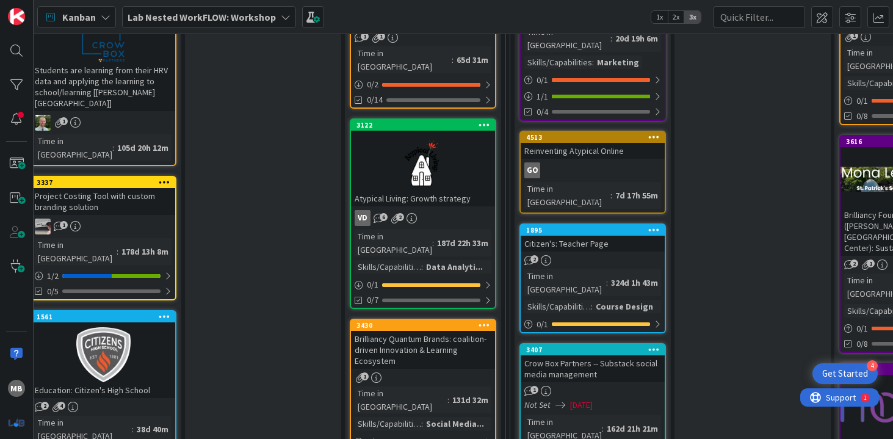
click at [457, 393] on div "131d 32m" at bounding box center [470, 399] width 42 height 13
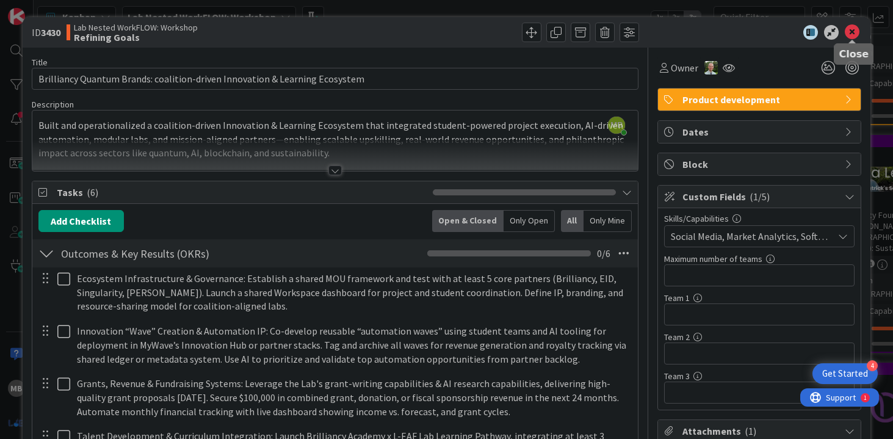
click at [854, 28] on icon at bounding box center [852, 32] width 15 height 15
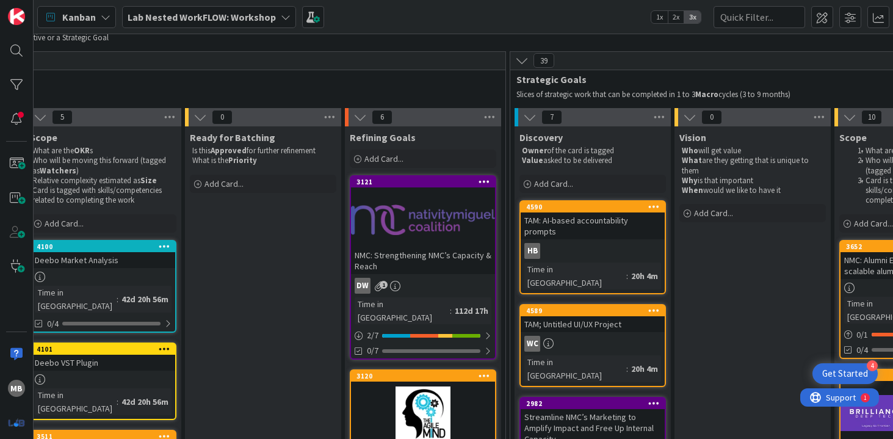
scroll to position [60, 662]
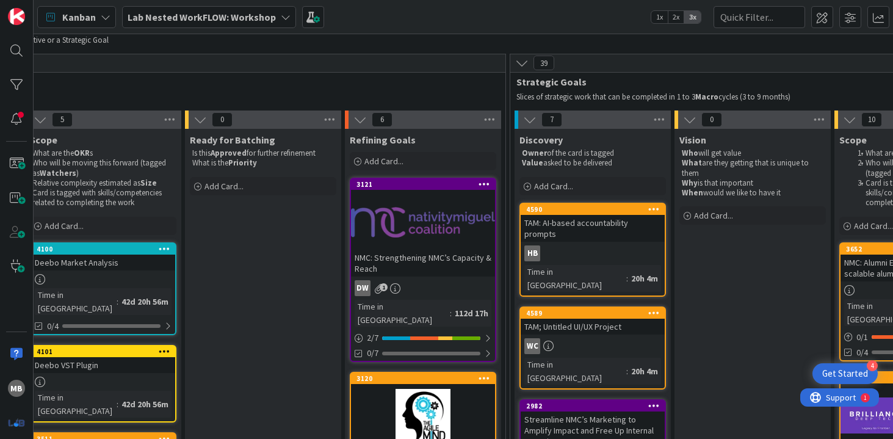
click at [450, 232] on div at bounding box center [423, 222] width 144 height 55
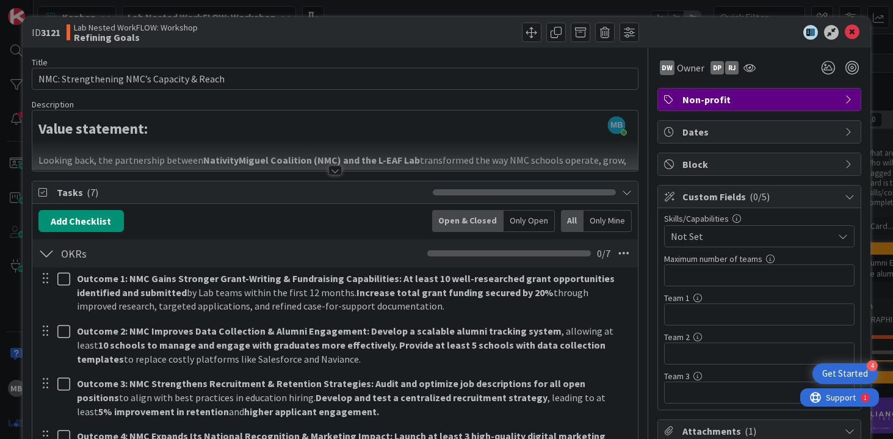
click at [856, 31] on icon at bounding box center [852, 32] width 15 height 15
